Goal: Navigation & Orientation: Understand site structure

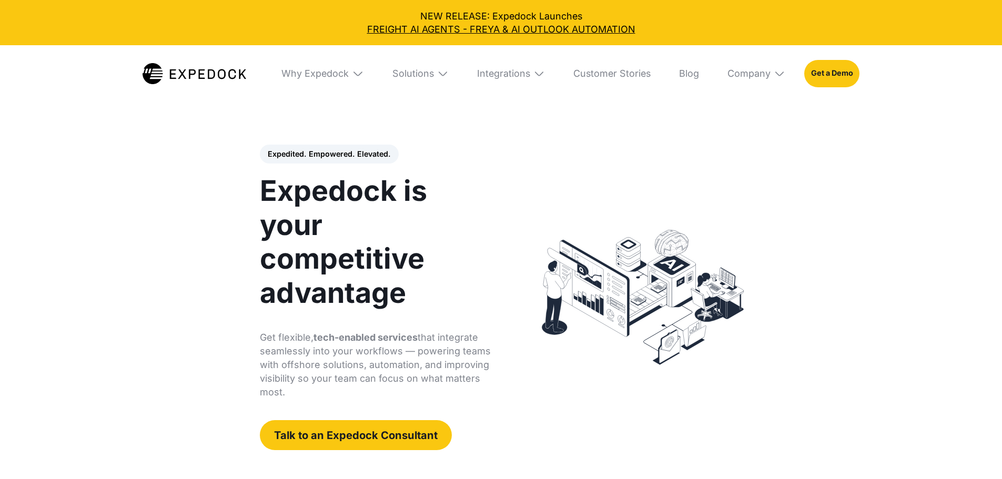
select select
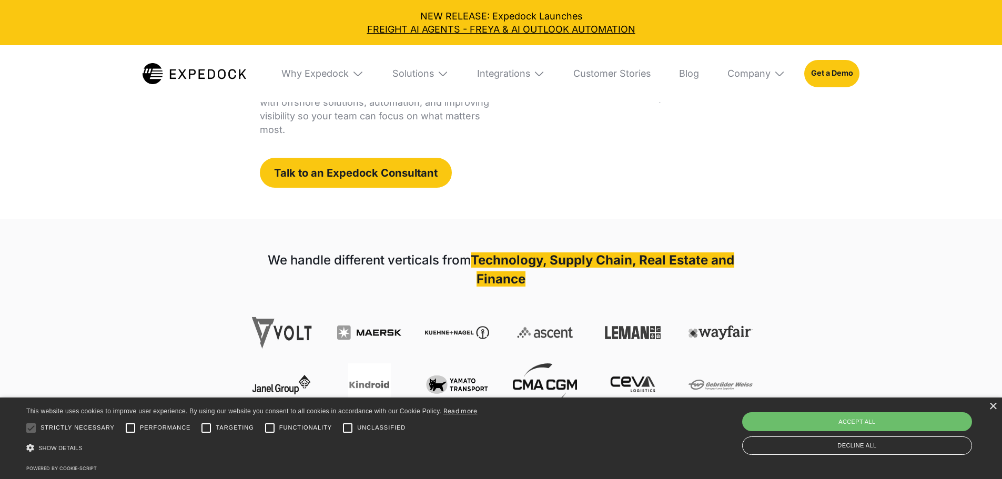
scroll to position [263, 0]
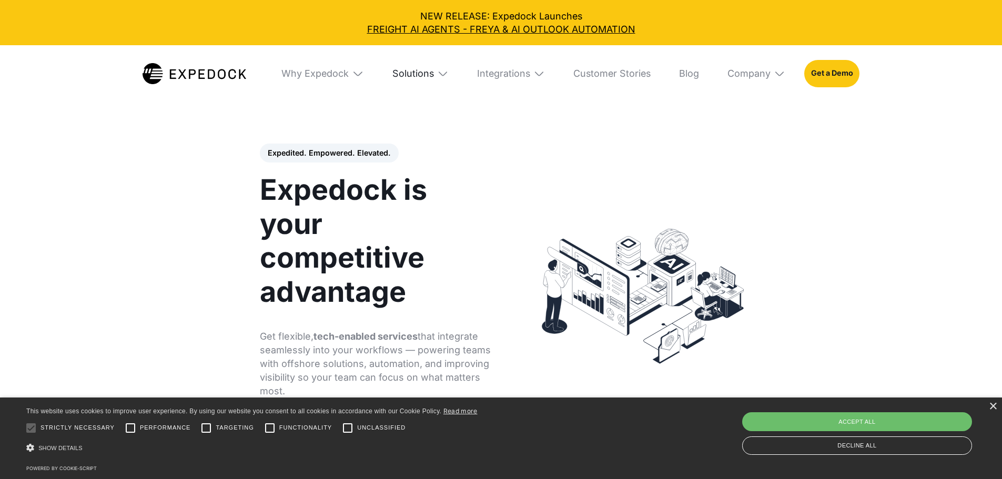
click at [418, 75] on div "Solutions" at bounding box center [413, 74] width 42 height 12
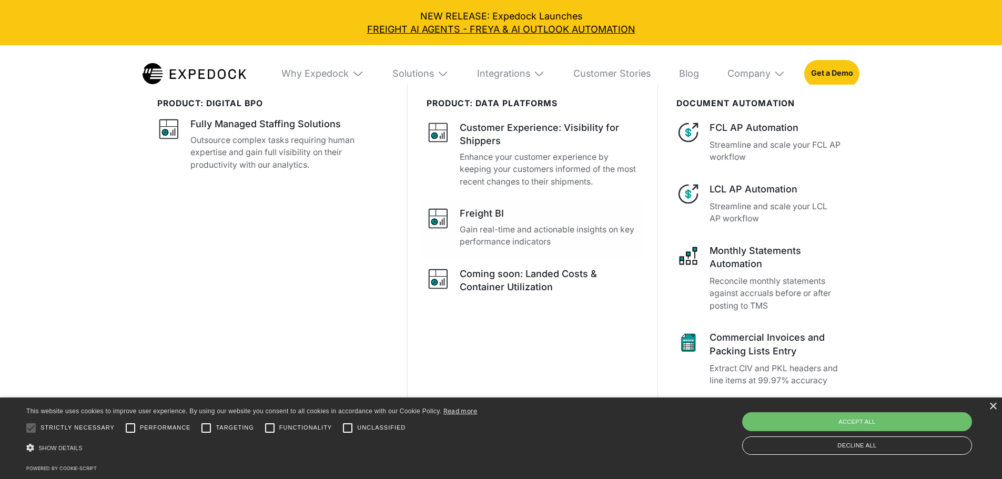
scroll to position [105, 0]
click at [518, 81] on div "Integrations" at bounding box center [511, 73] width 87 height 57
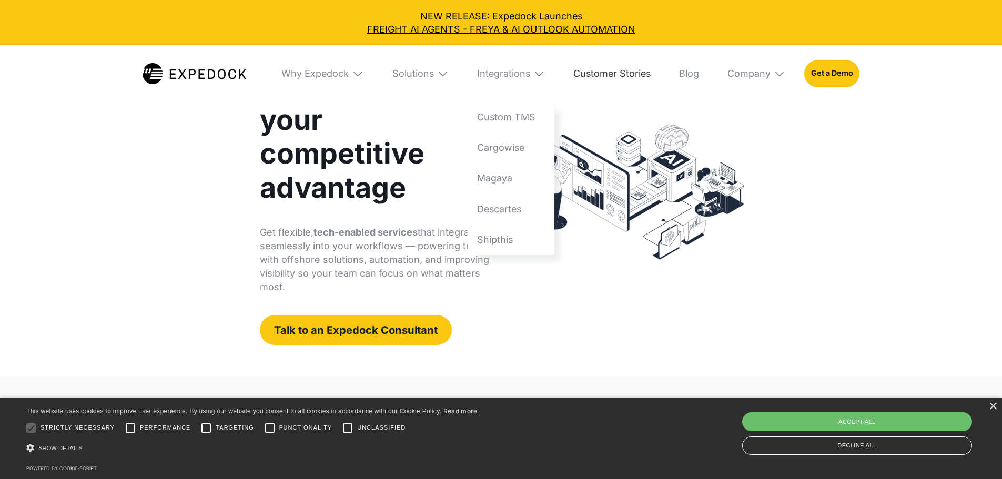
click at [617, 74] on link "Customer Stories" at bounding box center [612, 73] width 96 height 57
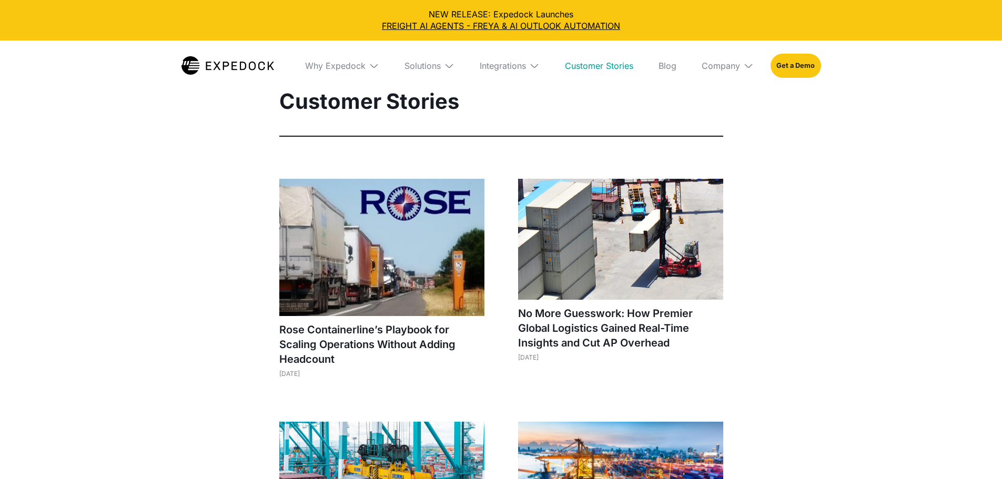
select select
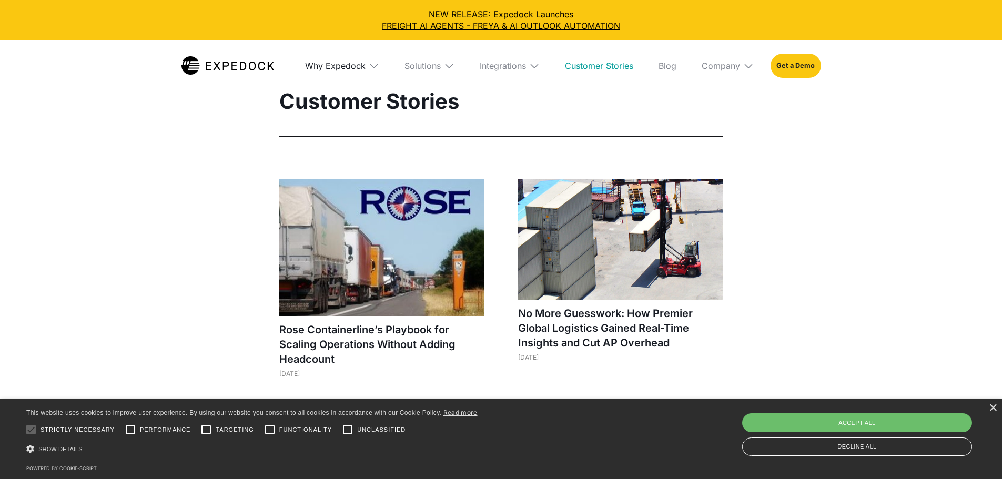
click at [339, 65] on div "Why Expedock" at bounding box center [335, 66] width 61 height 11
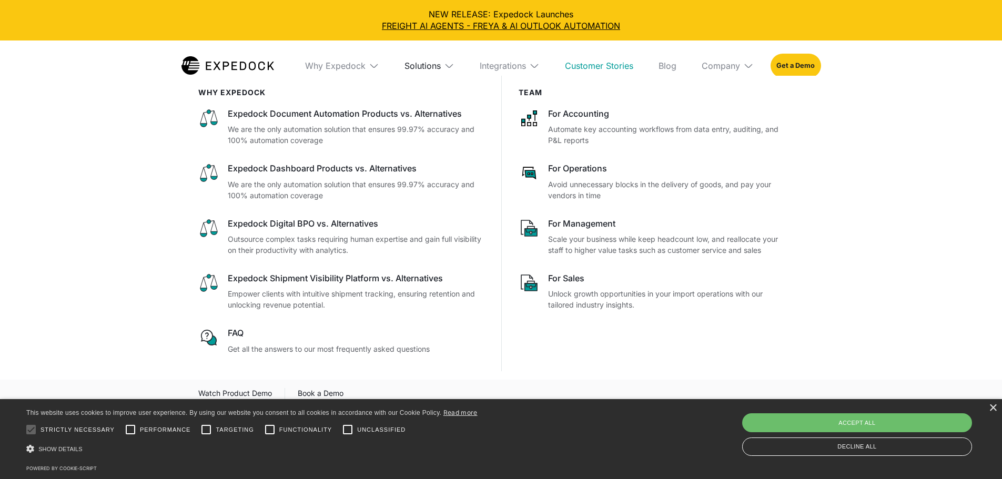
click at [421, 67] on div "Solutions" at bounding box center [423, 66] width 36 height 11
